Goal: Navigation & Orientation: Find specific page/section

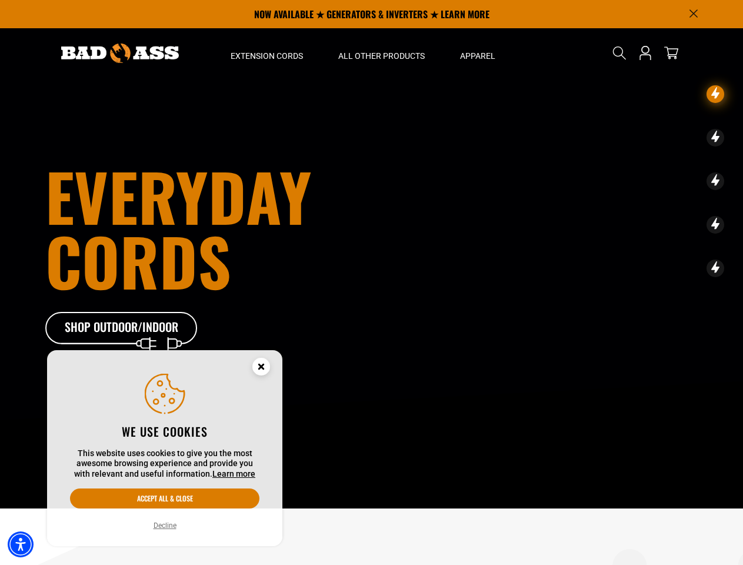
click at [371, 282] on h1 "Everyday cords" at bounding box center [241, 228] width 392 height 129
click at [21, 544] on img "Accessibility Menu" at bounding box center [21, 544] width 26 height 26
